Goal: Task Accomplishment & Management: Manage account settings

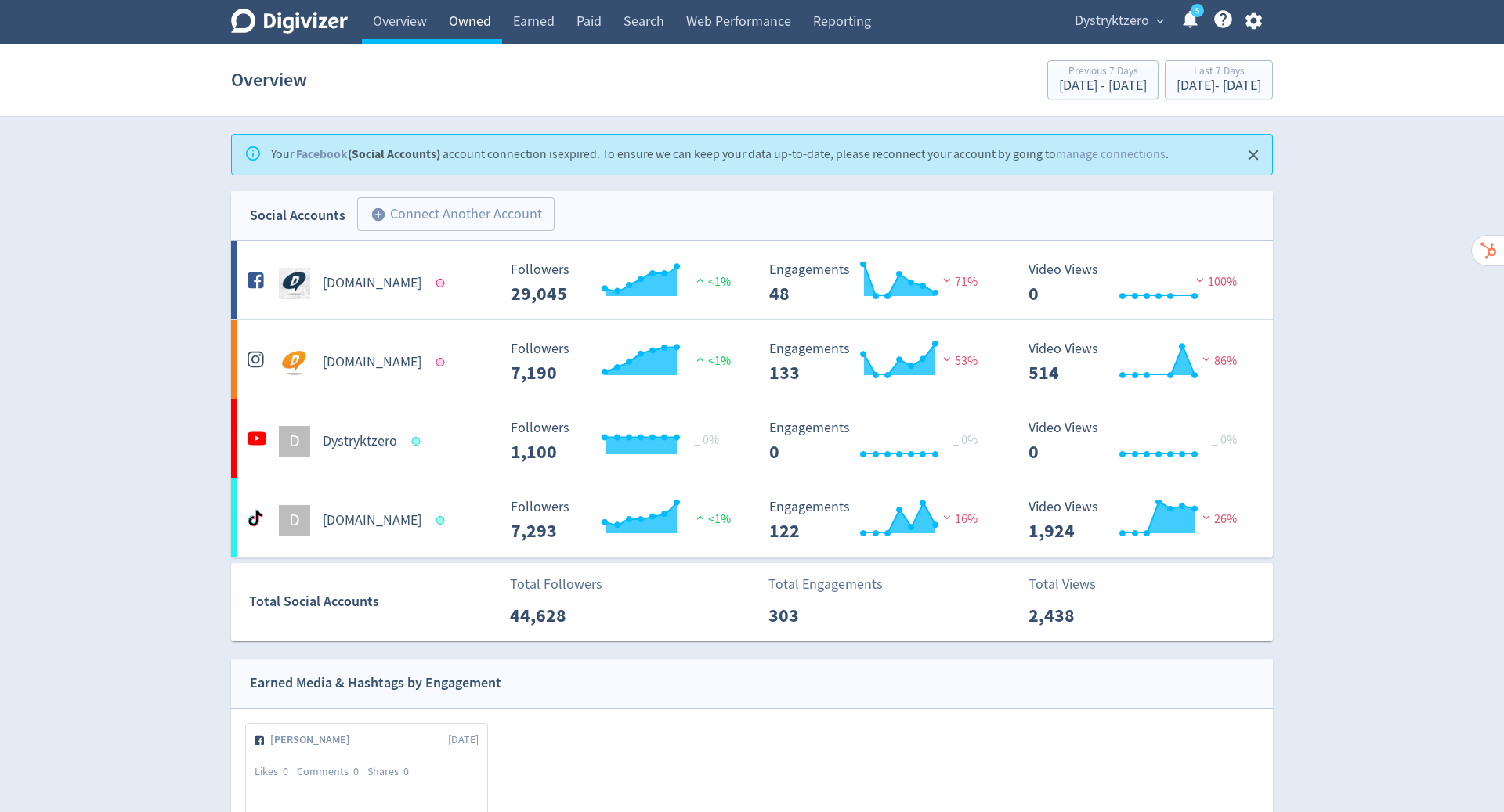
click at [476, 19] on link "Owned" at bounding box center [469, 22] width 64 height 44
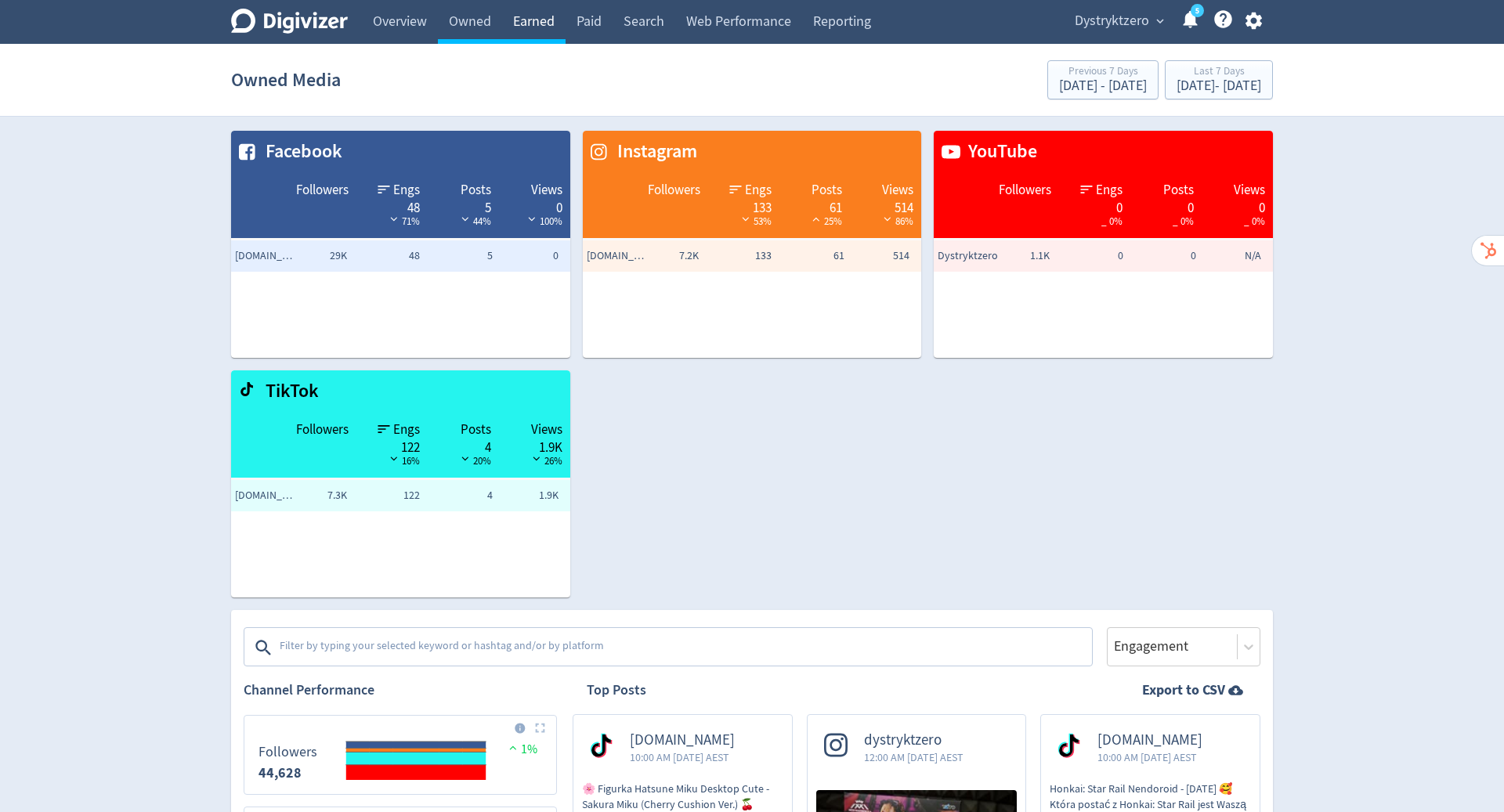
click at [535, 27] on link "Earned" at bounding box center [534, 22] width 63 height 44
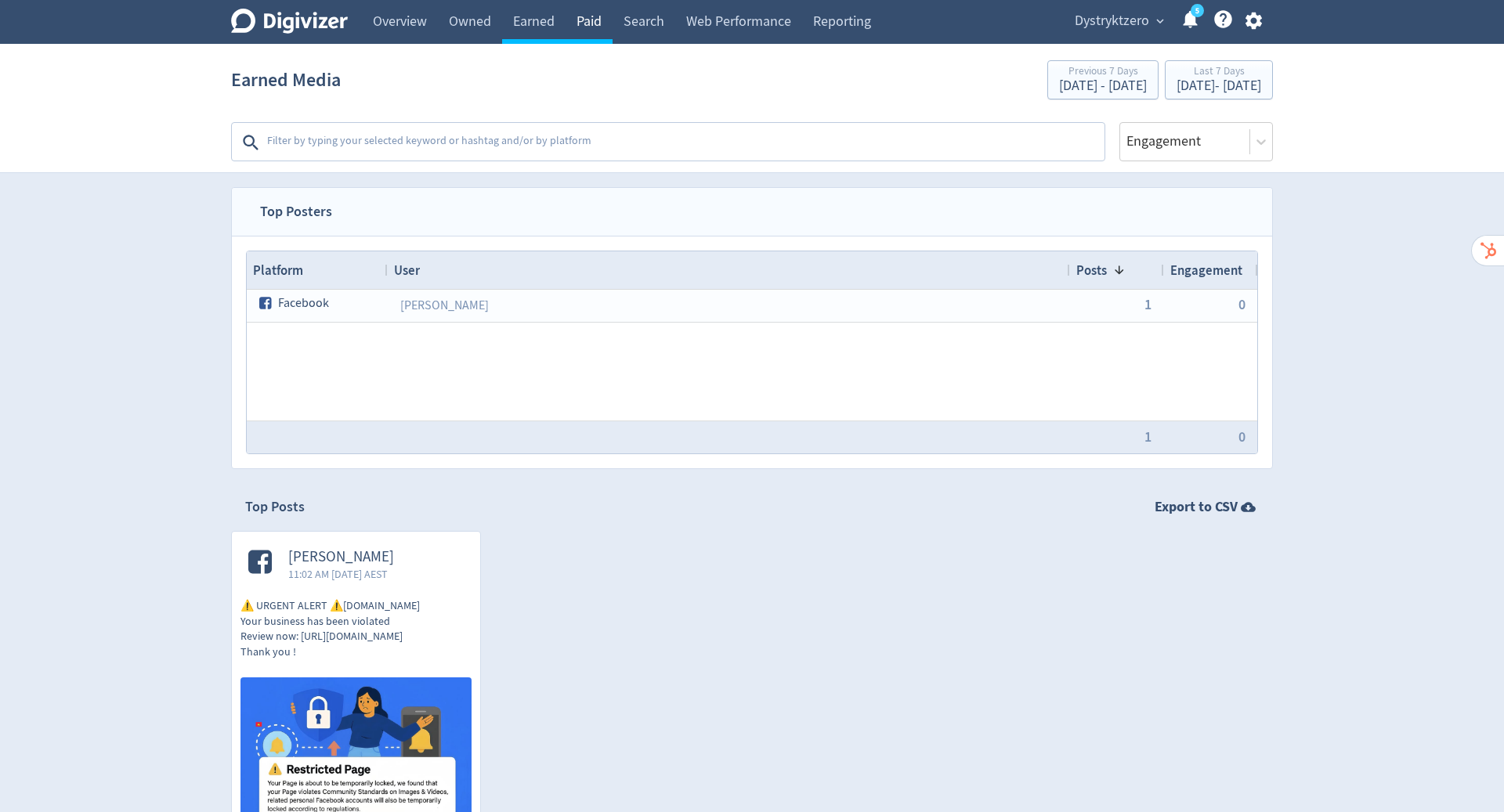
click at [581, 28] on link "Paid" at bounding box center [588, 22] width 47 height 44
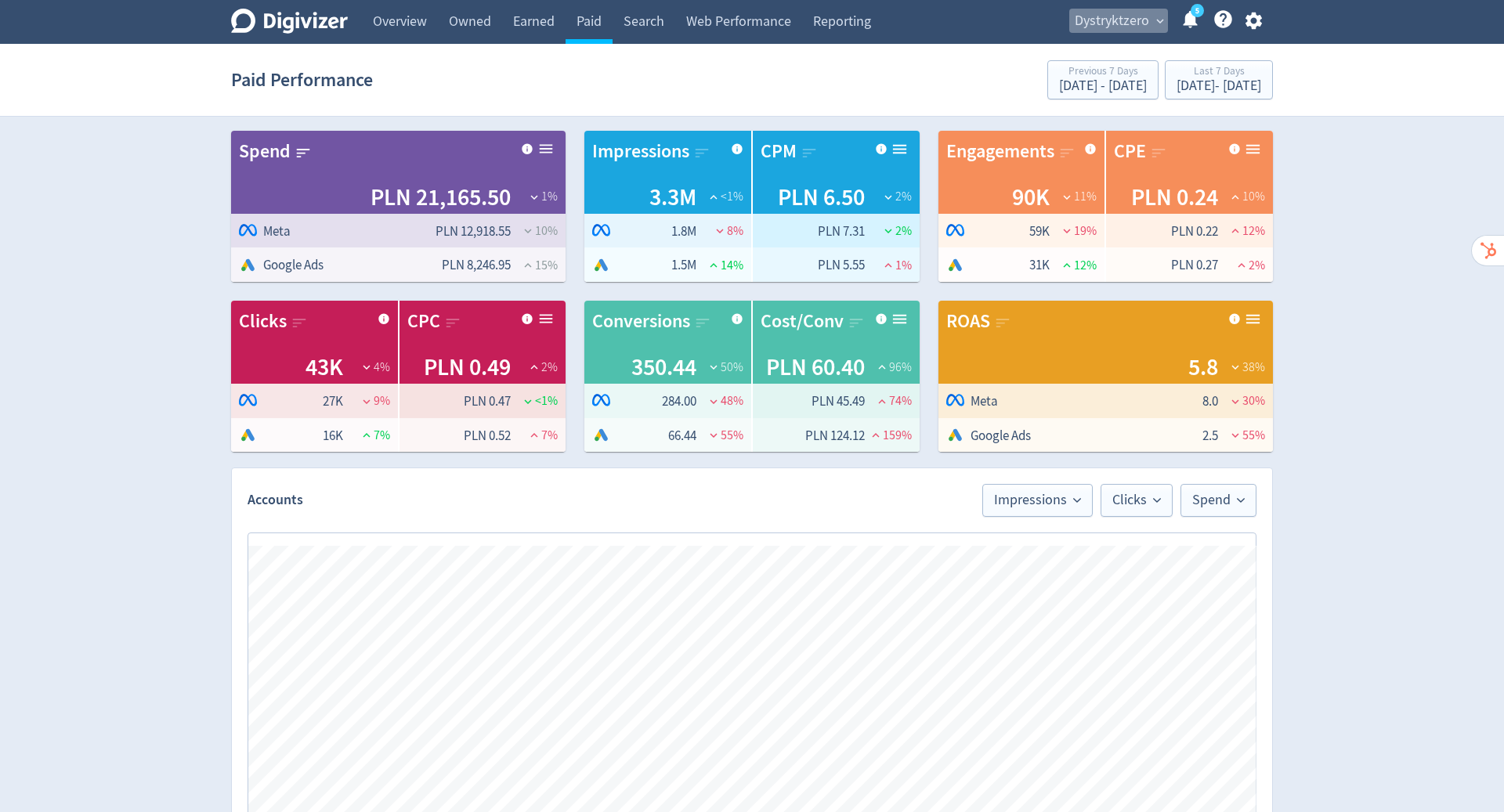
click at [1136, 19] on span "Dystryktzero" at bounding box center [1112, 21] width 75 height 25
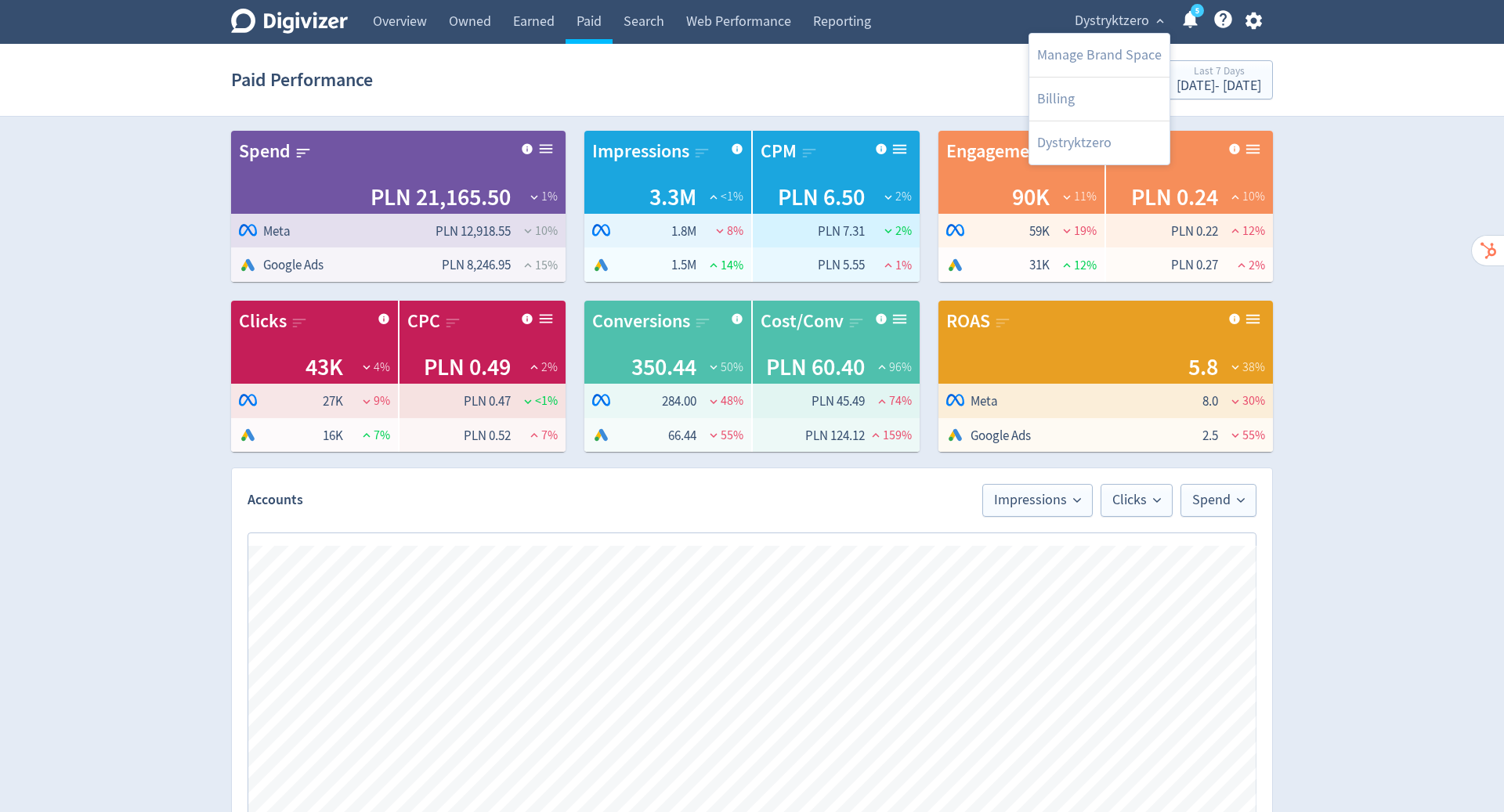
click at [1325, 199] on div at bounding box center [752, 406] width 1504 height 812
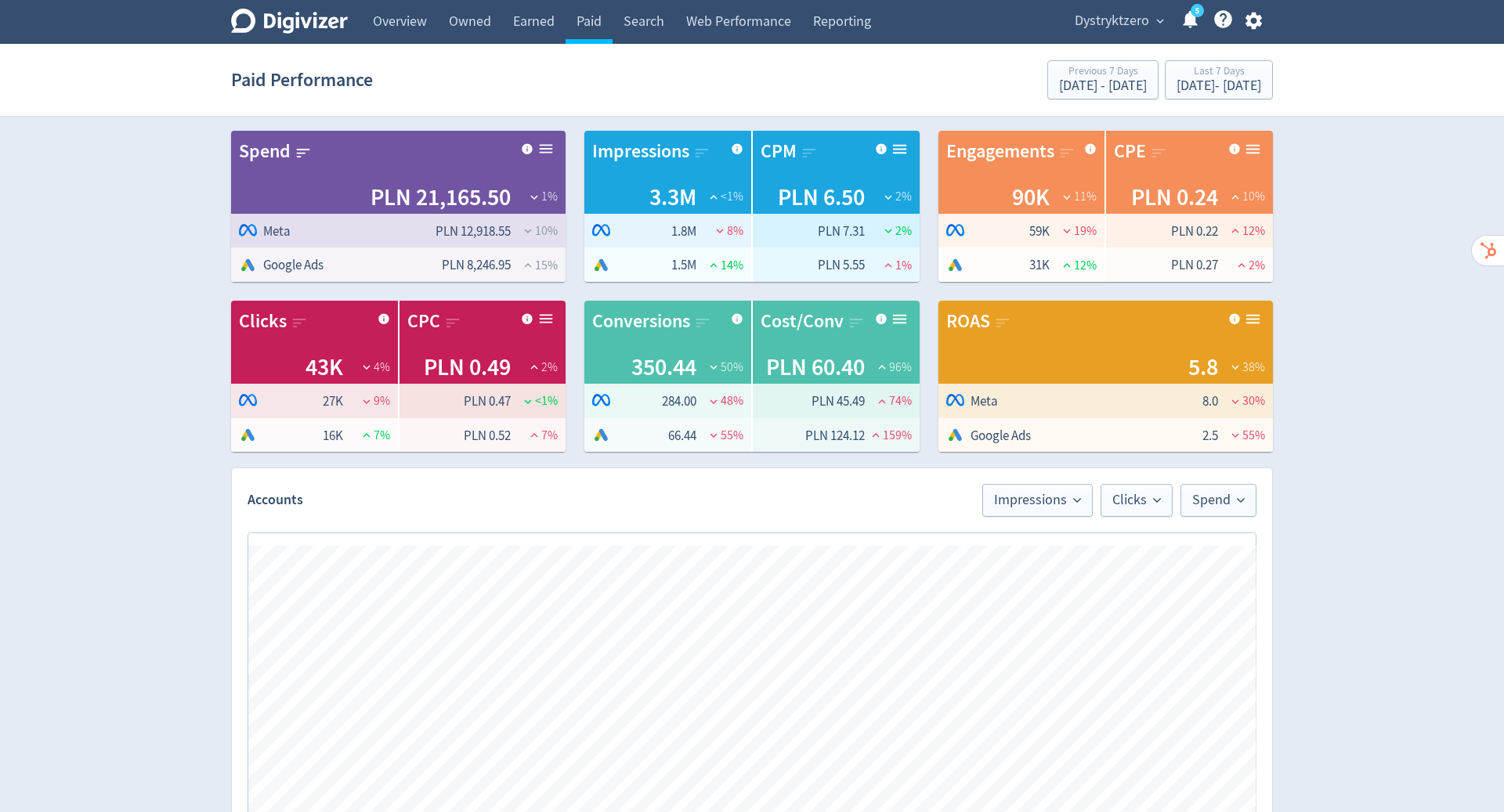
click at [1245, 26] on icon "button" at bounding box center [1253, 21] width 21 height 21
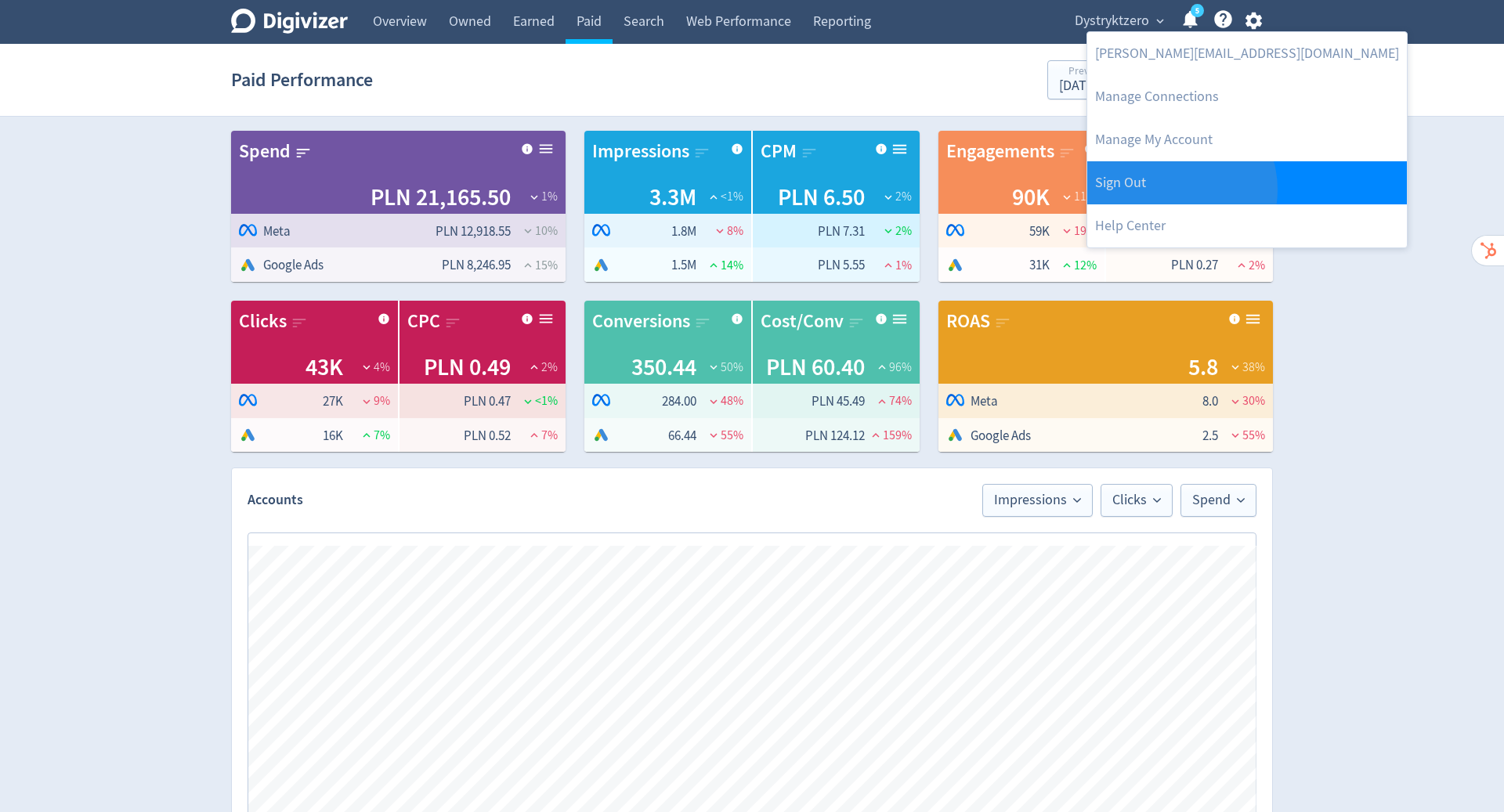
click at [1171, 190] on link "Sign Out" at bounding box center [1247, 182] width 320 height 43
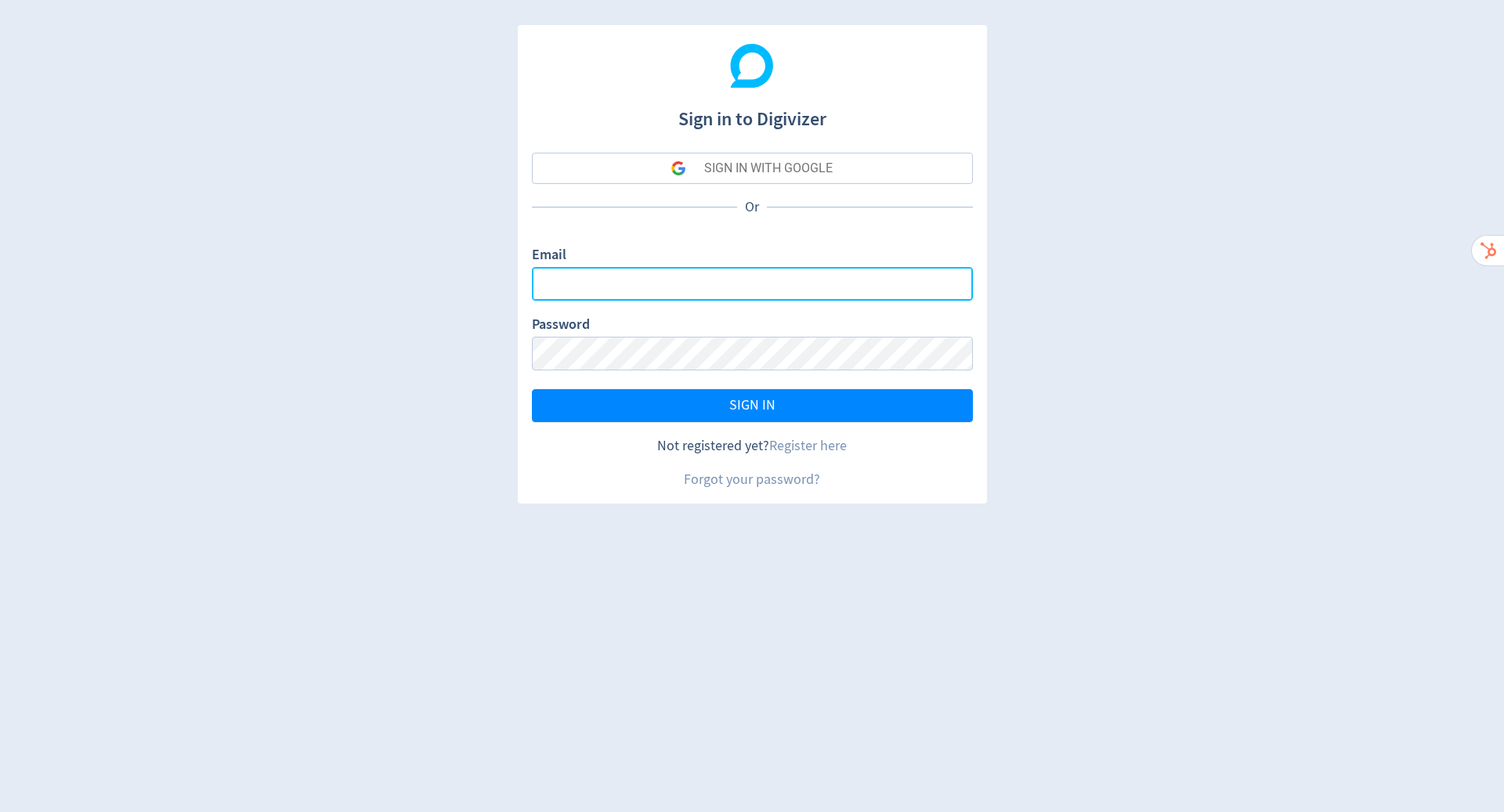
click at [809, 293] on input "Email" at bounding box center [752, 283] width 441 height 34
click at [0, 811] on com-1password-button at bounding box center [0, 812] width 0 height 0
type input "[PERSON_NAME][EMAIL_ADDRESS][DOMAIN_NAME]"
